Goal: Information Seeking & Learning: Learn about a topic

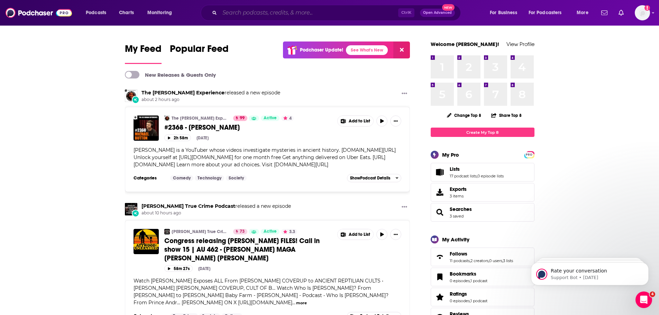
click at [276, 15] on input "Search podcasts, credits, & more..." at bounding box center [309, 12] width 178 height 11
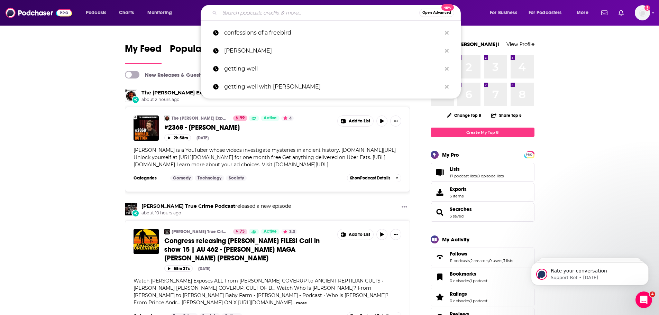
paste input "Stars and Stars with [PERSON_NAME]"
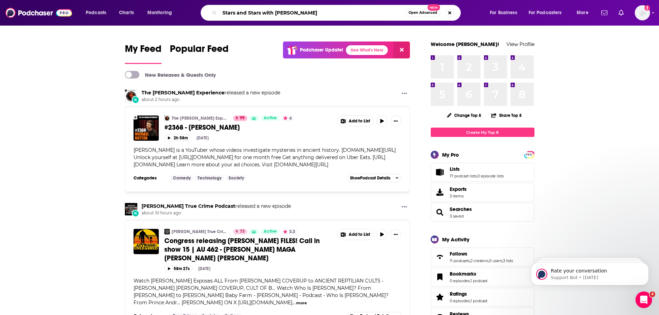
type input "Stars and Stars with [PERSON_NAME]"
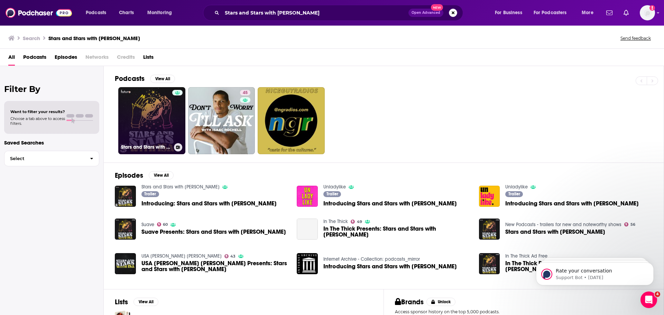
click at [146, 111] on link "Stars and Stars with [PERSON_NAME]" at bounding box center [151, 120] width 67 height 67
